Goal: Book appointment/travel/reservation

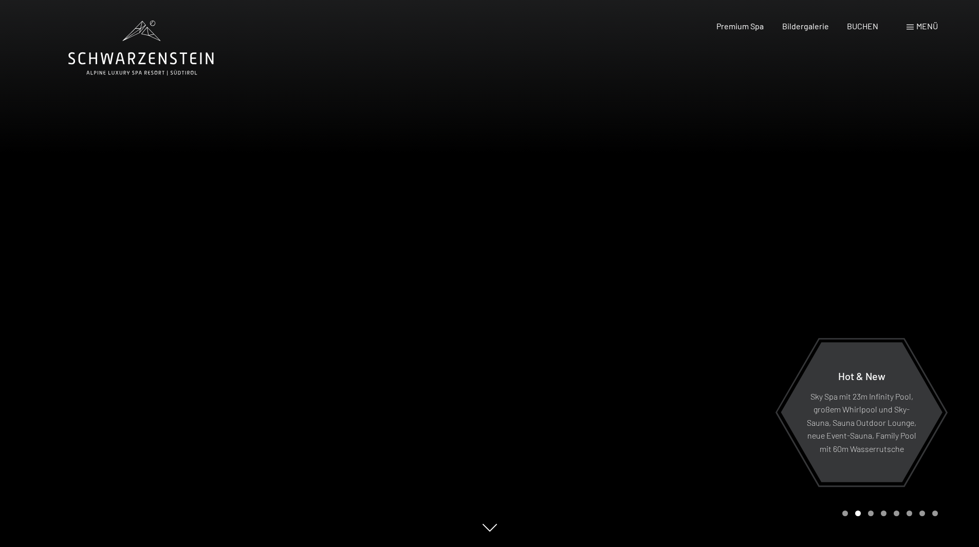
click at [556, 353] on div at bounding box center [735, 273] width 490 height 547
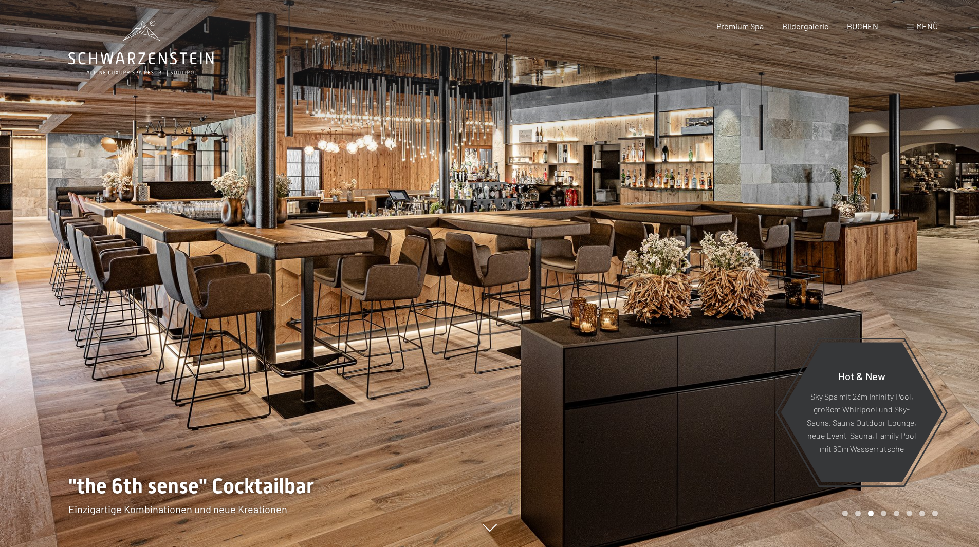
click at [548, 356] on div at bounding box center [735, 273] width 490 height 547
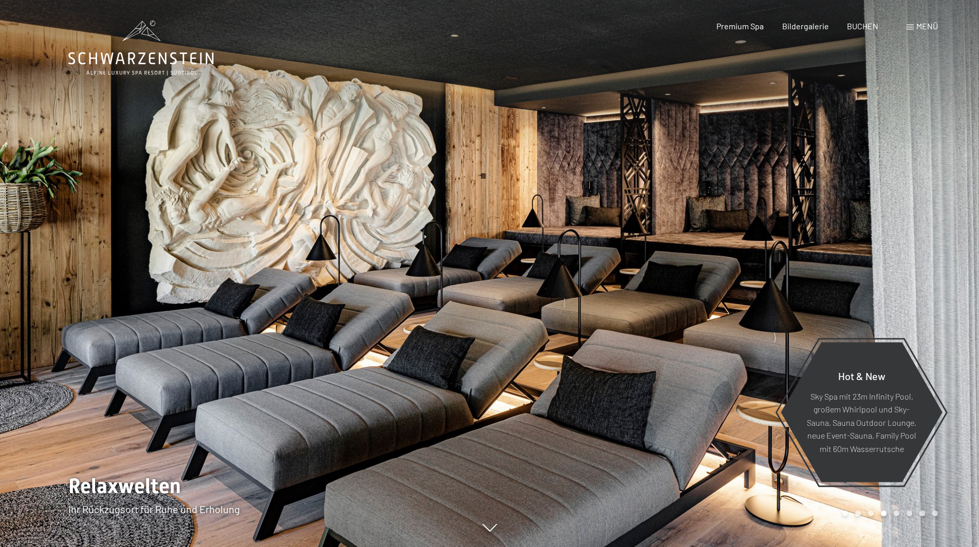
click at [520, 356] on div at bounding box center [735, 273] width 490 height 547
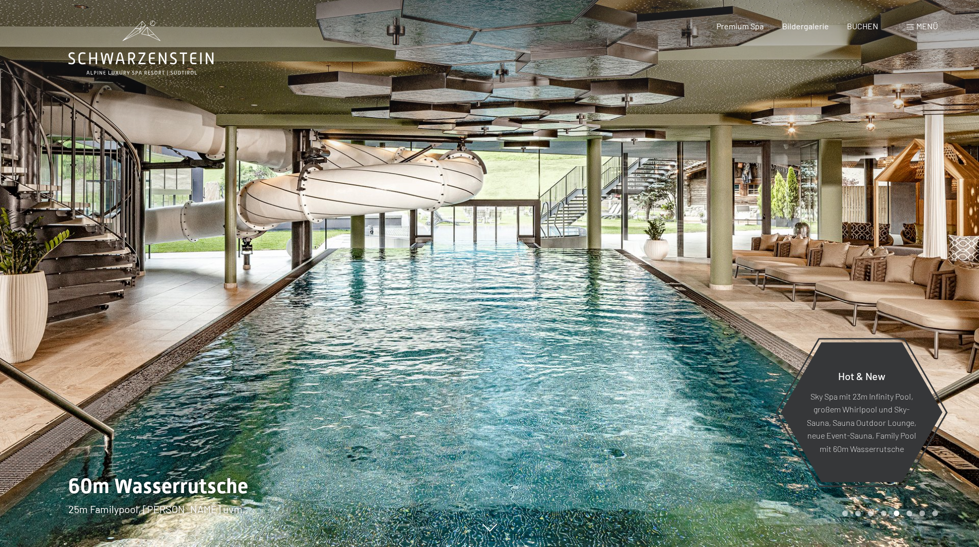
click at [511, 340] on div at bounding box center [735, 273] width 490 height 547
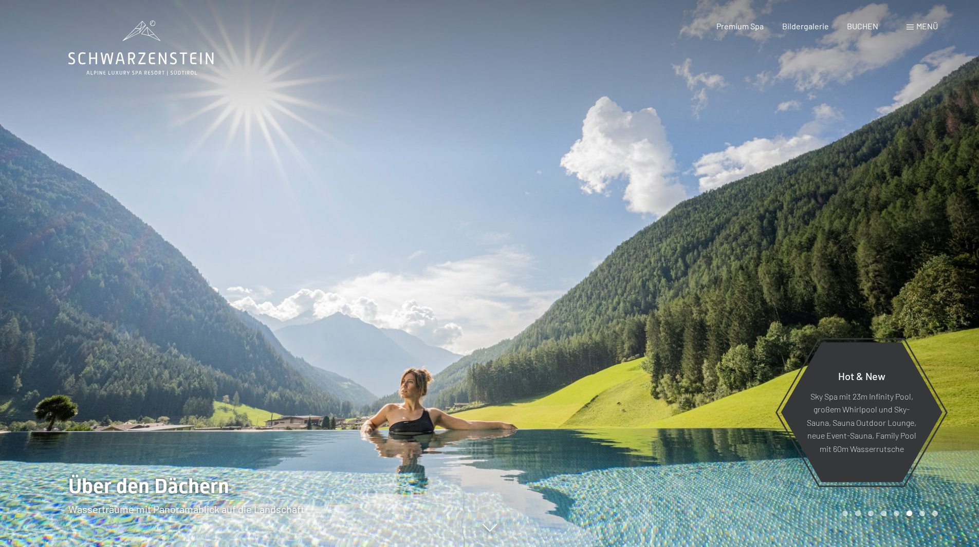
click at [511, 340] on div at bounding box center [735, 273] width 490 height 547
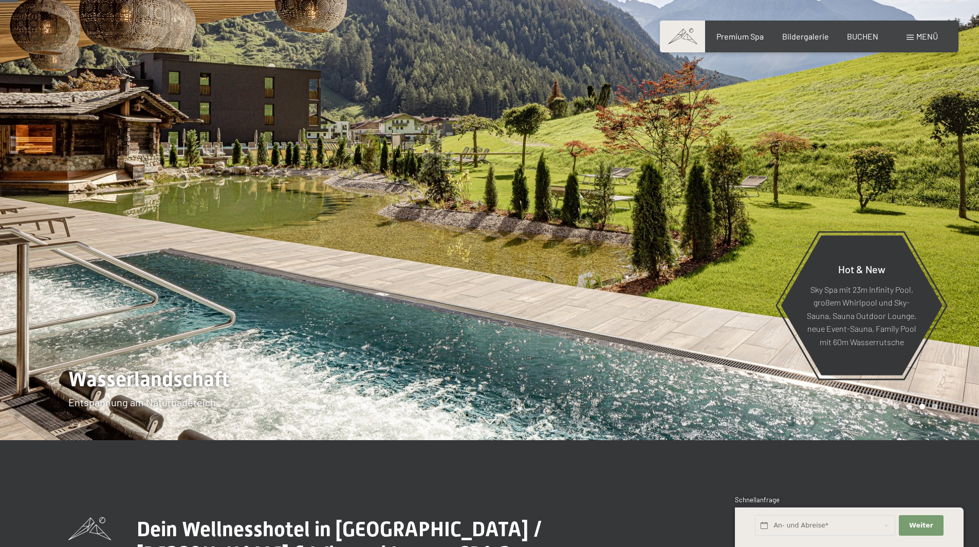
scroll to position [103, 0]
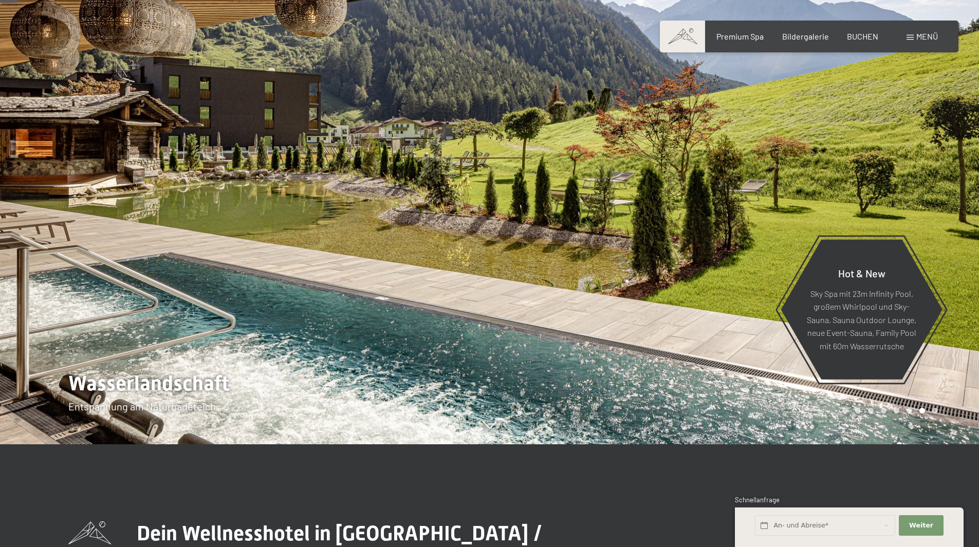
click at [355, 331] on div at bounding box center [245, 170] width 490 height 547
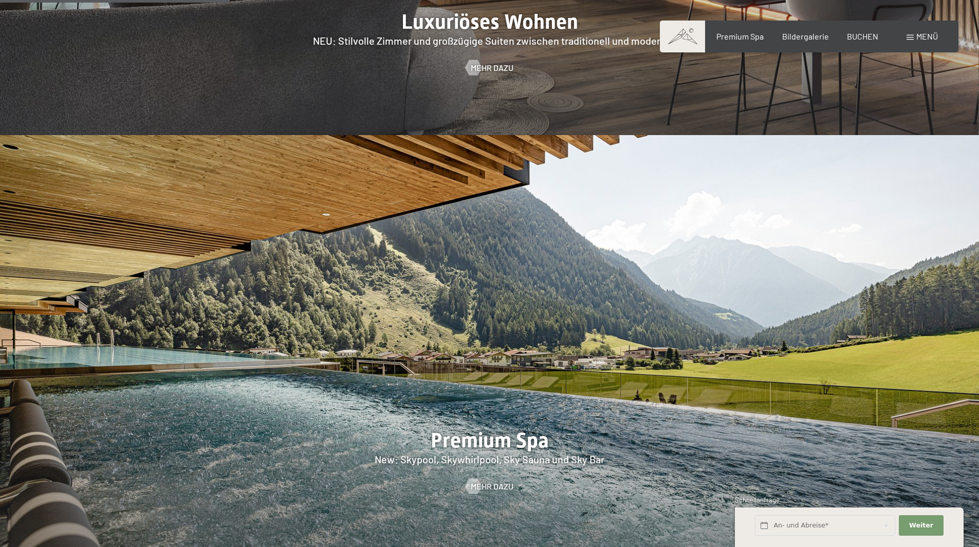
scroll to position [1388, 0]
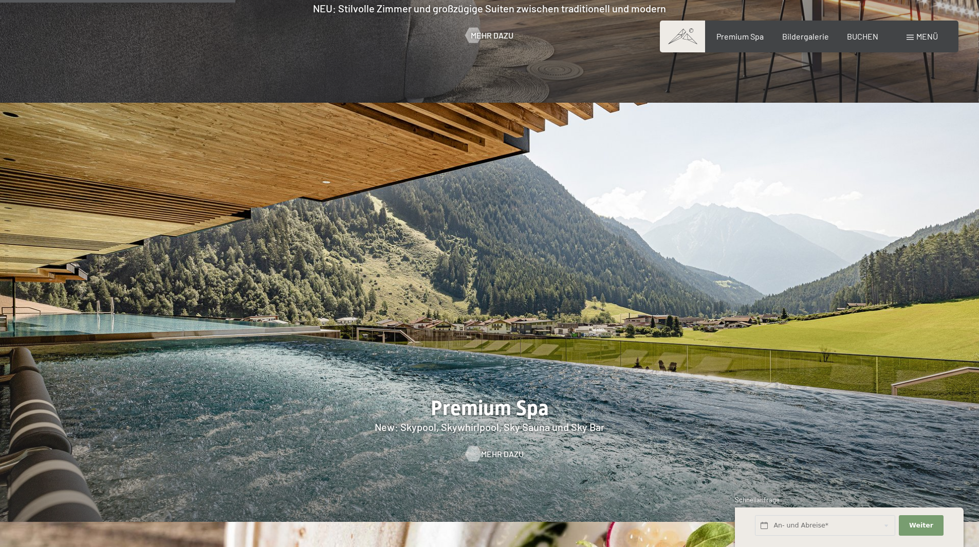
click at [495, 449] on span "Mehr dazu" at bounding box center [502, 454] width 43 height 11
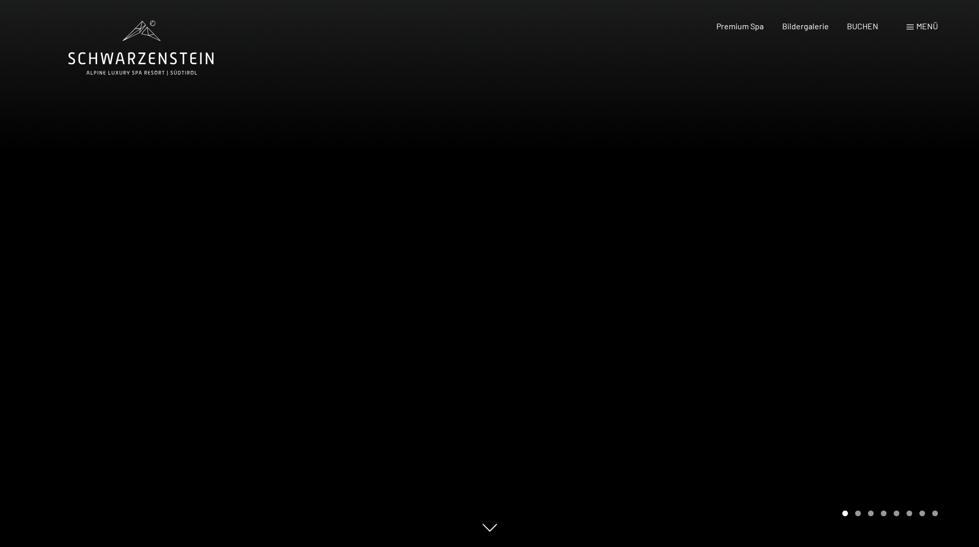
click at [831, 303] on div at bounding box center [735, 273] width 490 height 547
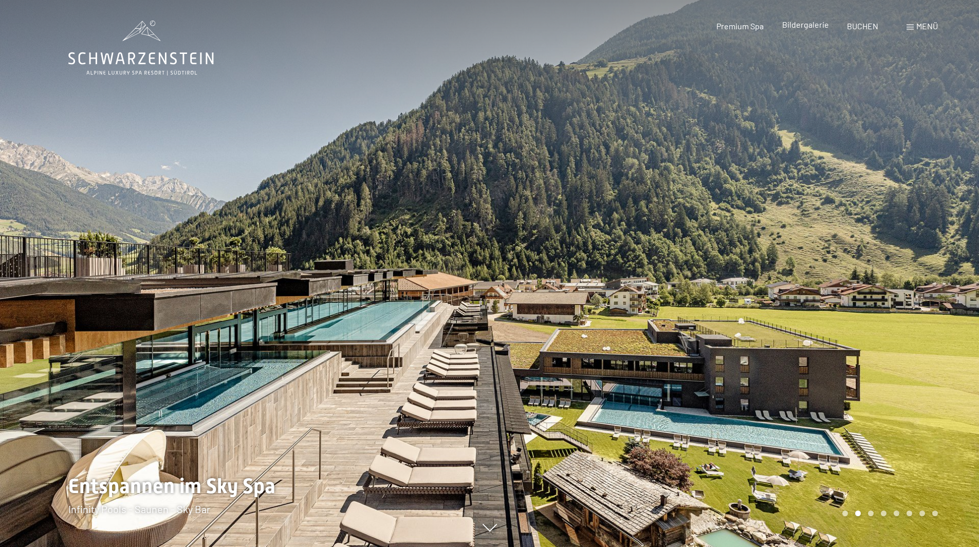
click at [807, 27] on span "Bildergalerie" at bounding box center [805, 25] width 47 height 10
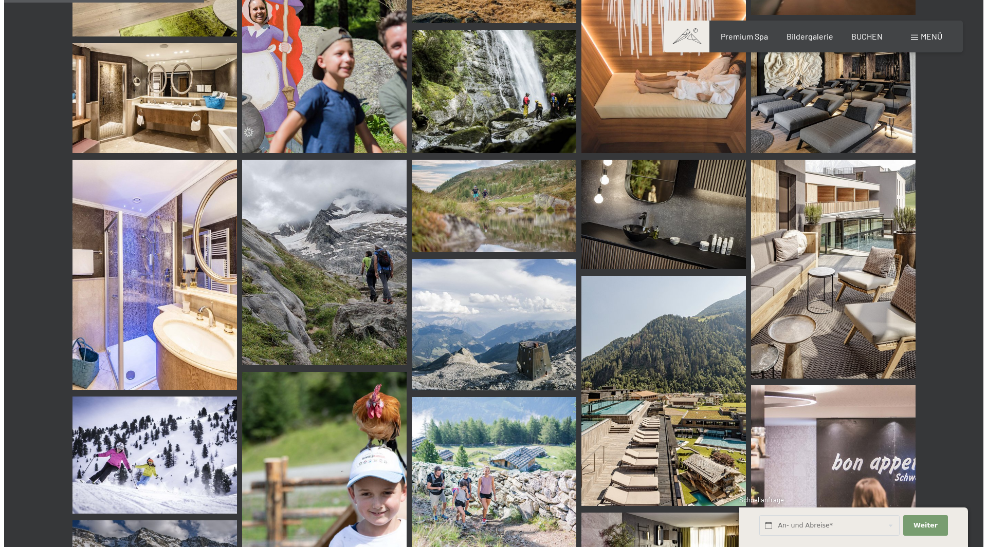
scroll to position [2621, 0]
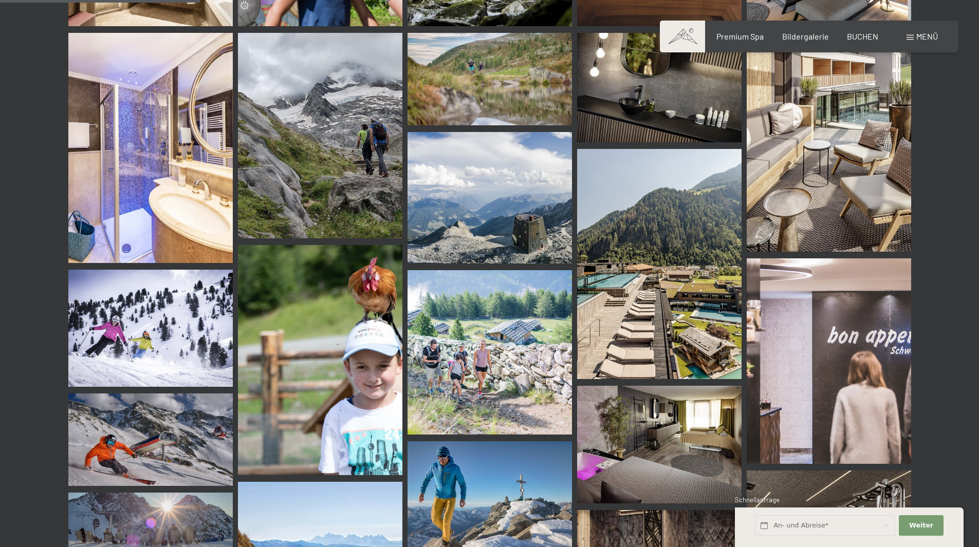
click at [913, 35] on span at bounding box center [910, 37] width 7 height 5
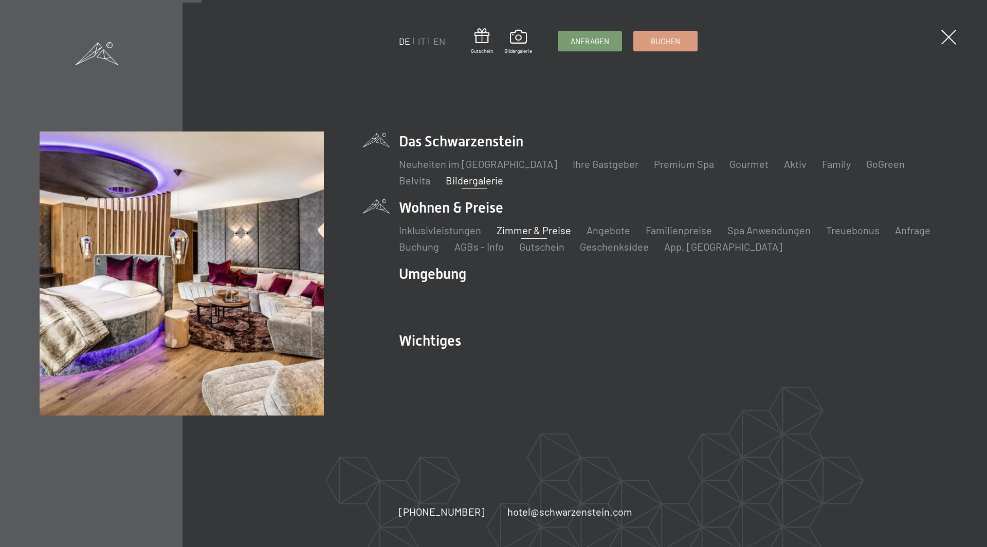
click at [526, 233] on link "Zimmer & Preise" at bounding box center [533, 230] width 75 height 12
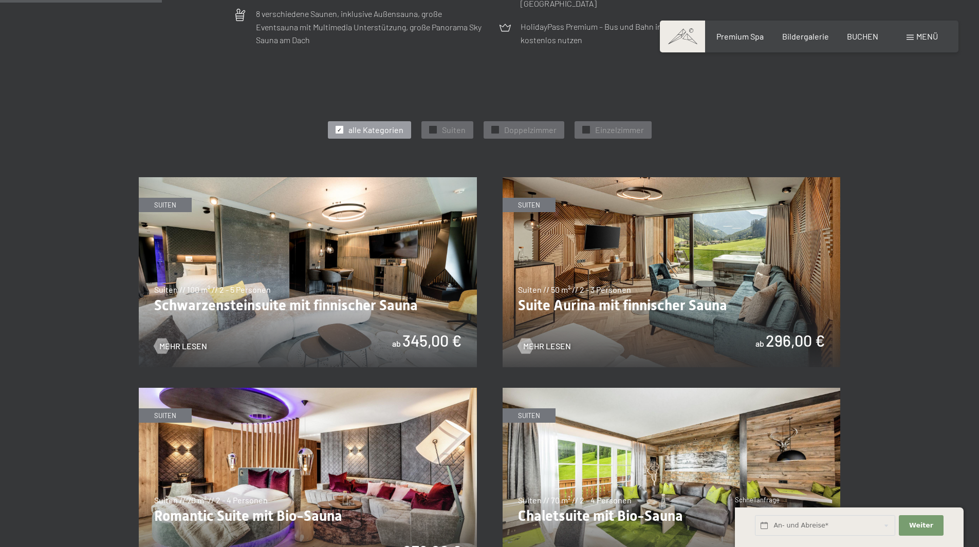
scroll to position [565, 0]
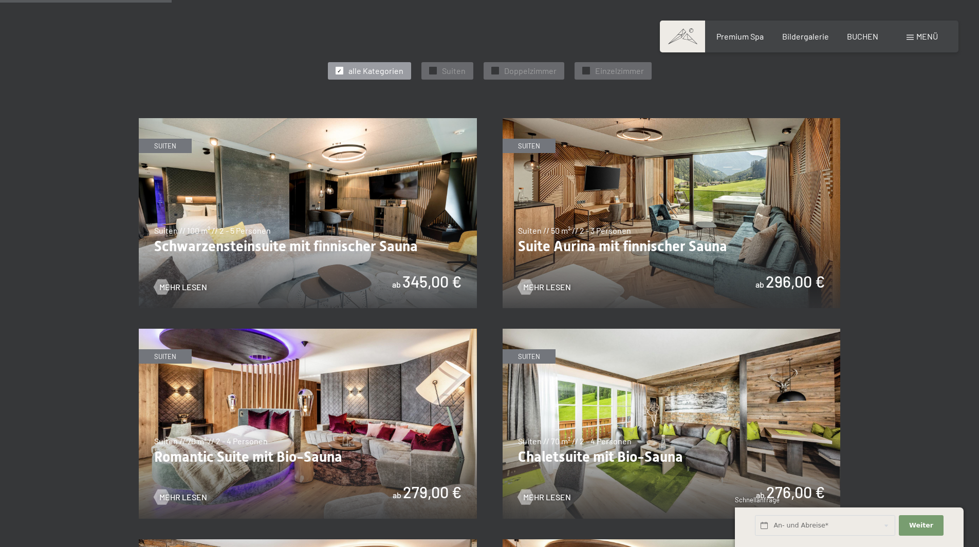
click at [608, 224] on img at bounding box center [672, 213] width 338 height 190
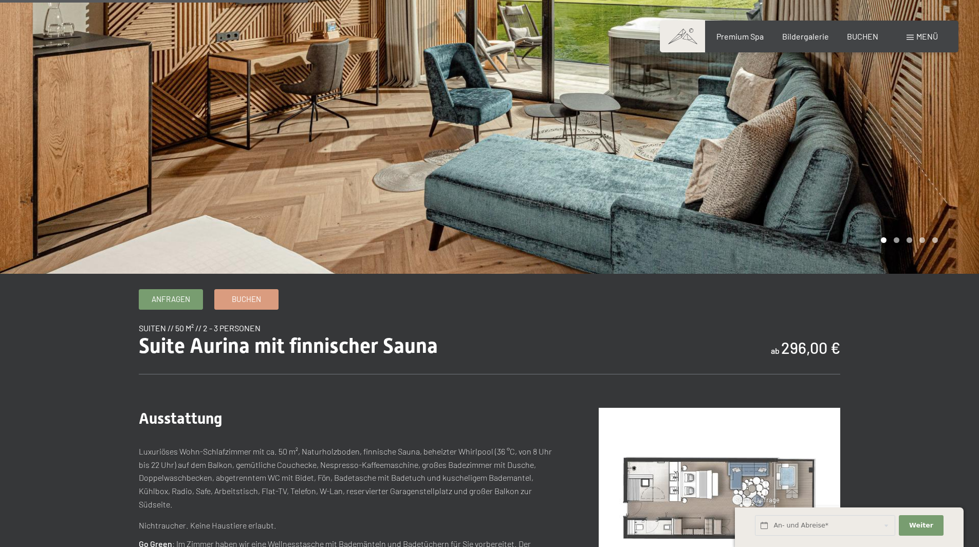
scroll to position [411, 0]
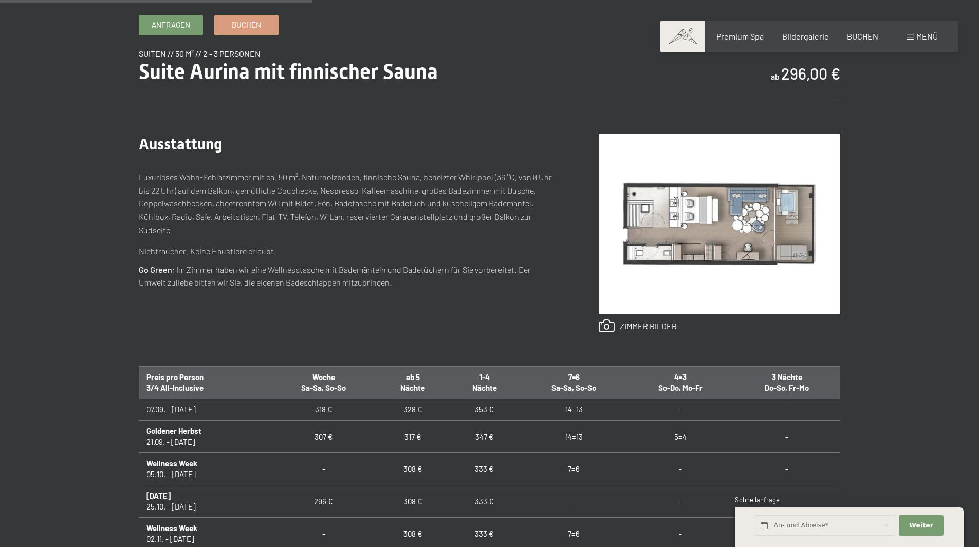
click at [676, 237] on img at bounding box center [720, 224] width 242 height 181
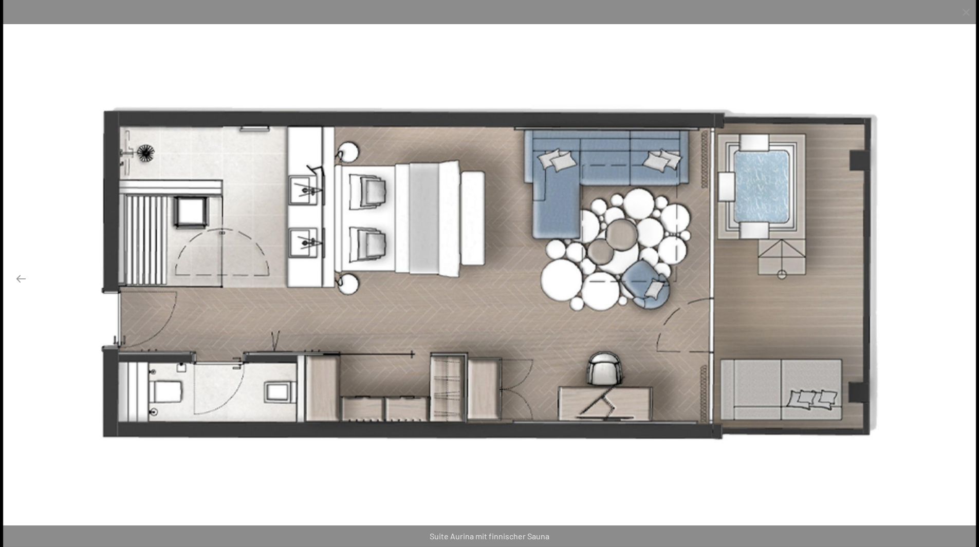
click at [957, 278] on button "Next slide" at bounding box center [958, 279] width 22 height 20
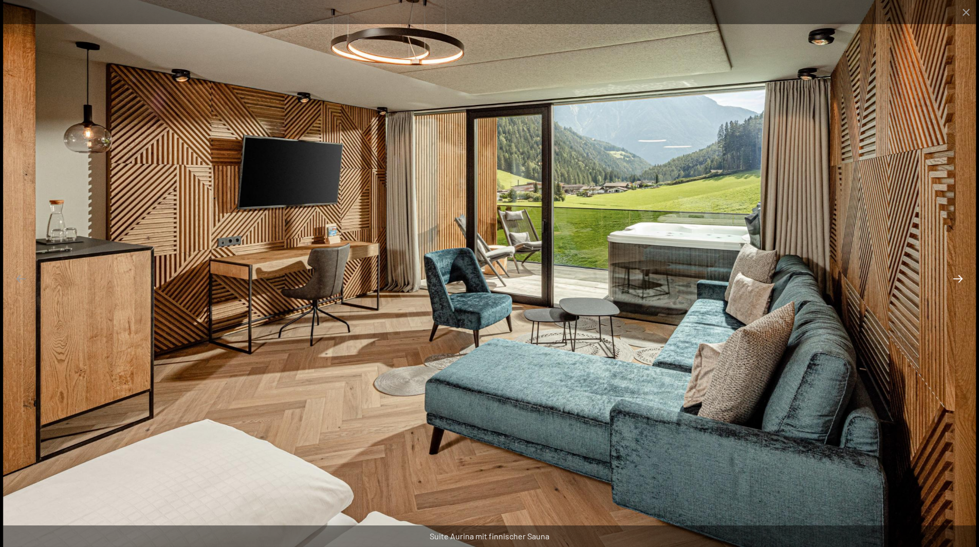
click at [957, 278] on button "Next slide" at bounding box center [958, 279] width 22 height 20
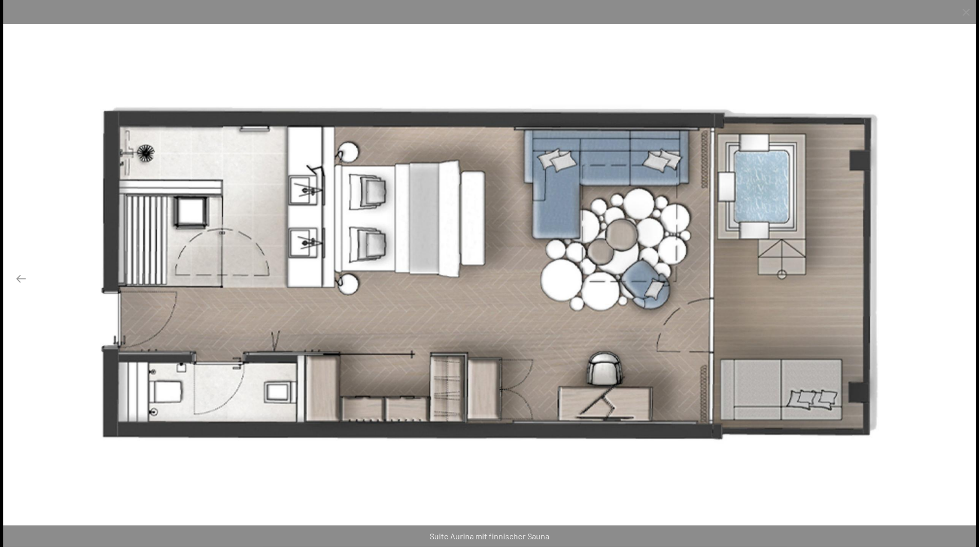
click at [957, 278] on button "Next slide" at bounding box center [958, 279] width 22 height 20
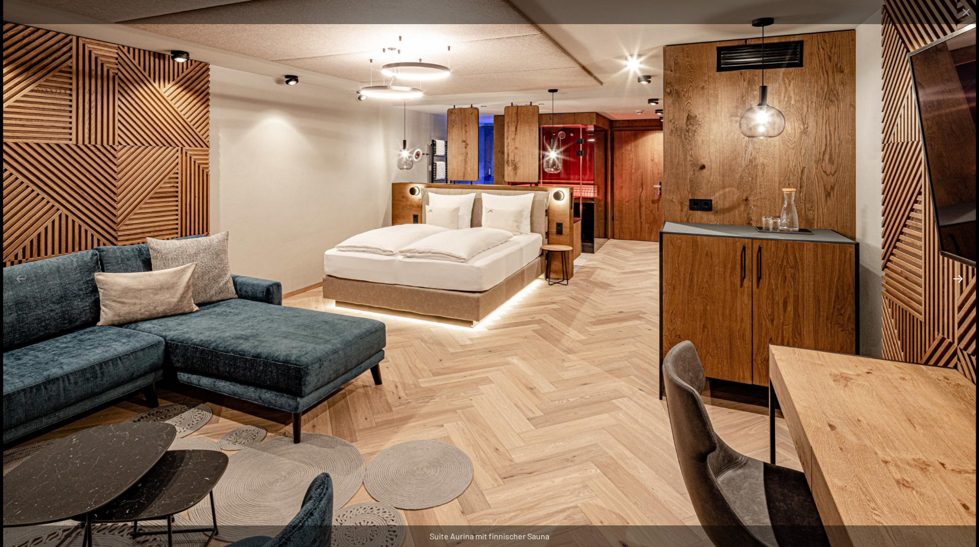
click at [954, 277] on button "Next slide" at bounding box center [958, 279] width 22 height 20
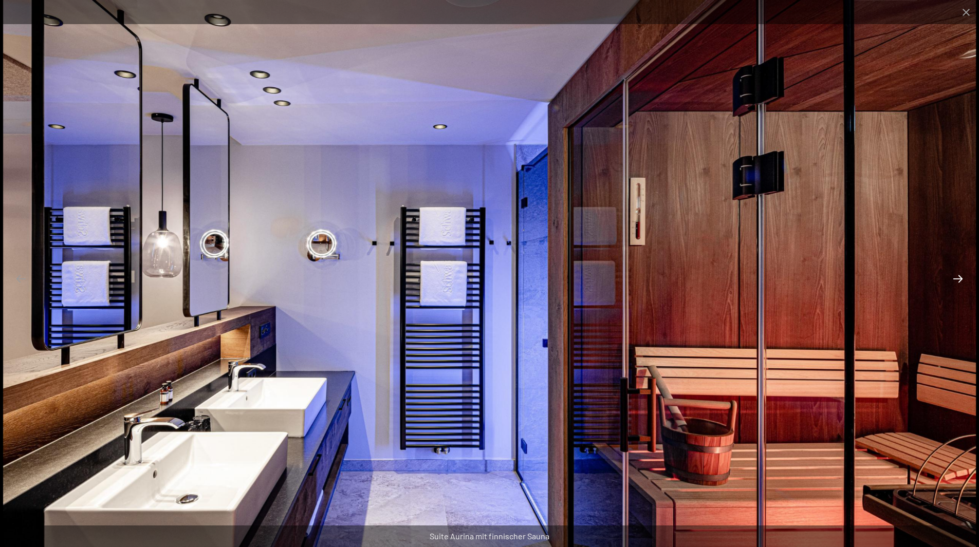
click at [954, 277] on button "Next slide" at bounding box center [958, 279] width 22 height 20
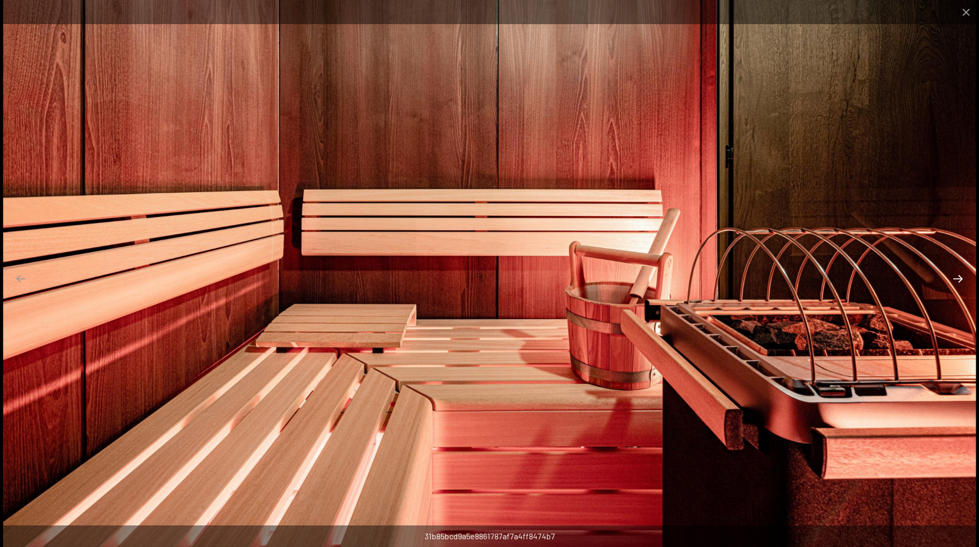
click at [953, 277] on button "Next slide" at bounding box center [958, 279] width 22 height 20
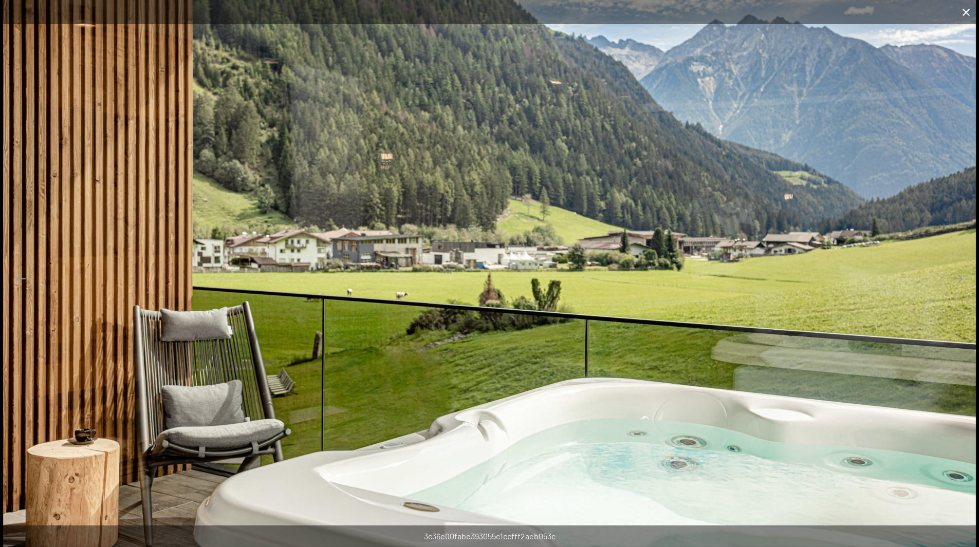
click at [964, 15] on button "Close gallery" at bounding box center [966, 12] width 26 height 24
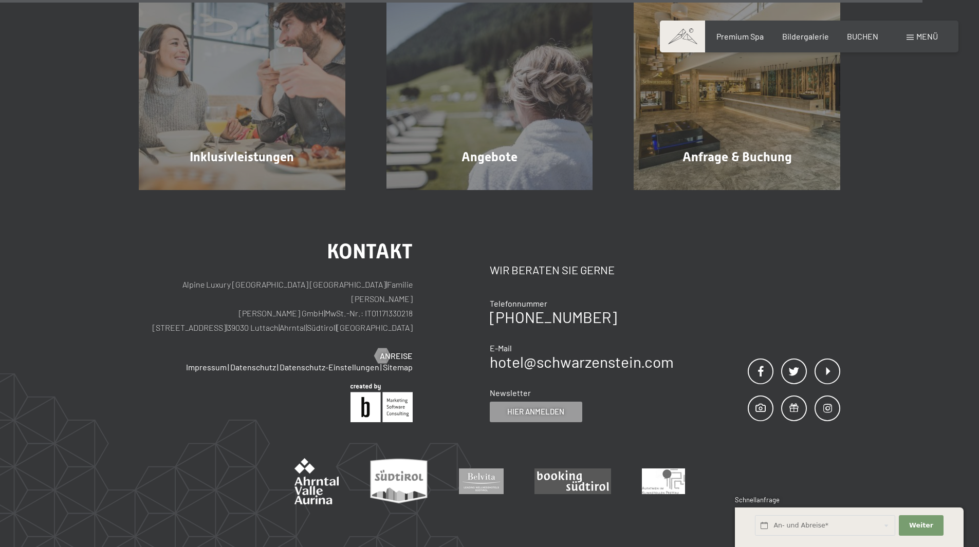
scroll to position [1179, 0]
